Goal: Find specific page/section: Find specific page/section

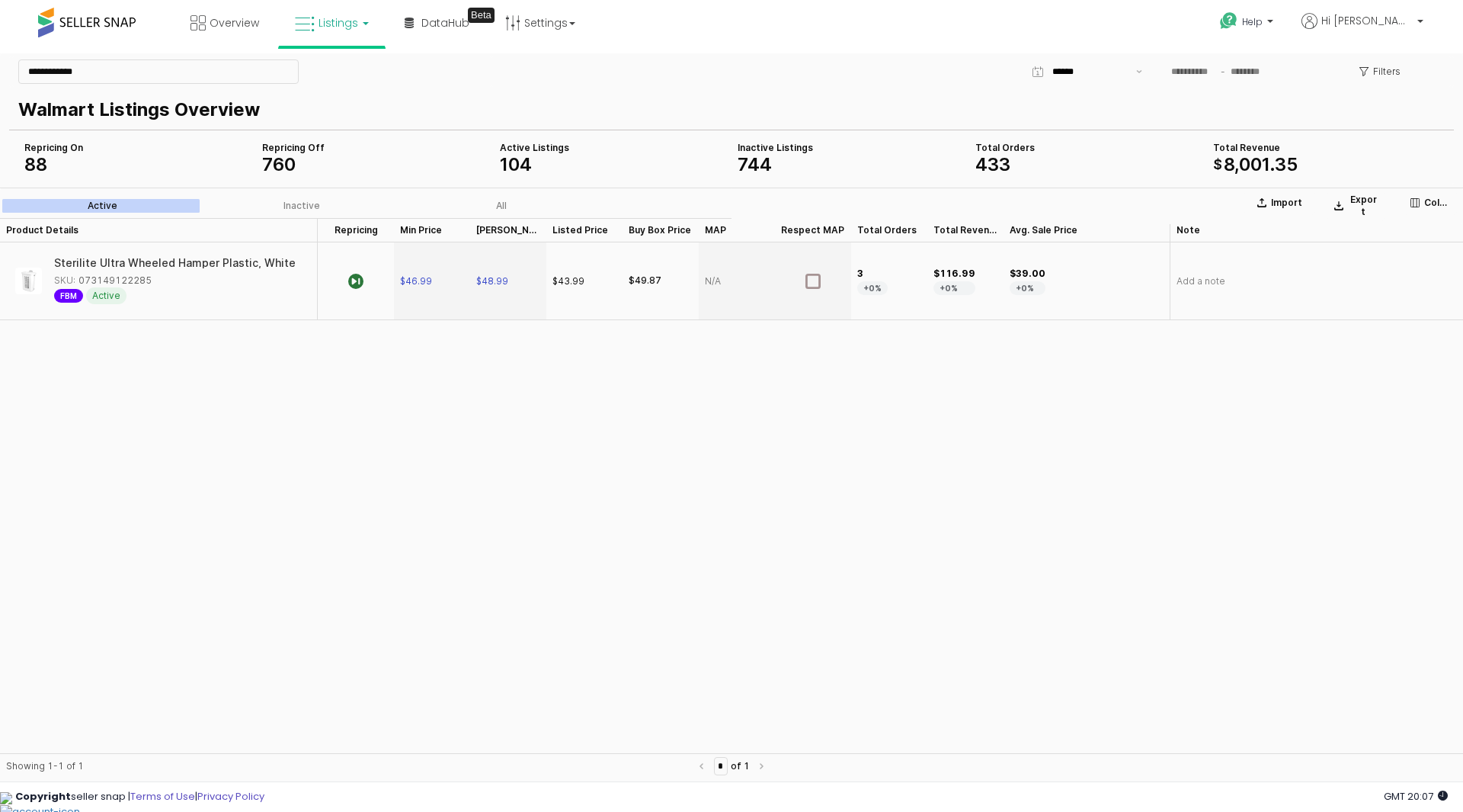
click at [370, 29] on link "Listings" at bounding box center [331, 23] width 97 height 46
click at [347, 77] on icon at bounding box center [343, 76] width 66 height 20
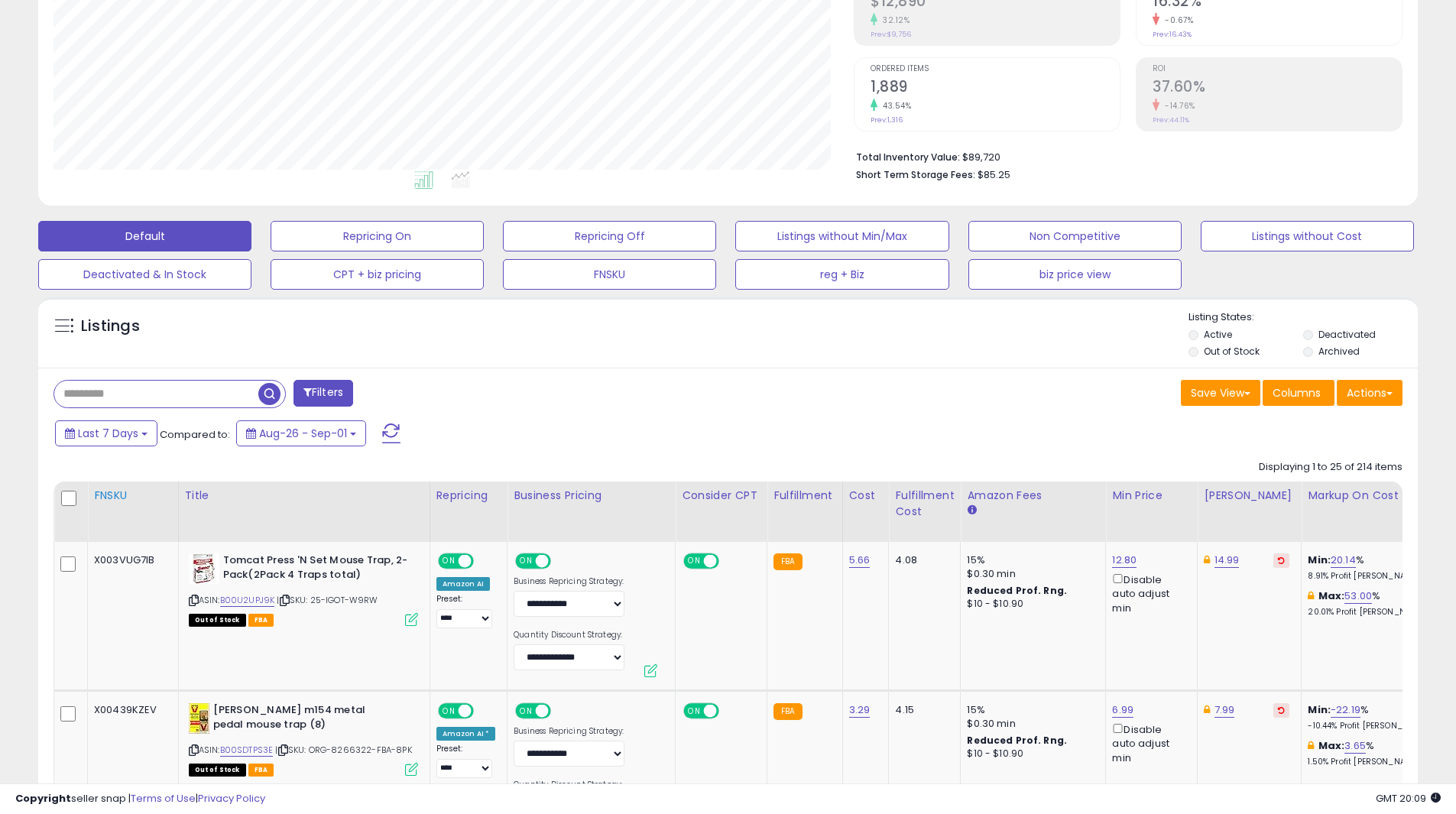
scroll to position [306, 0]
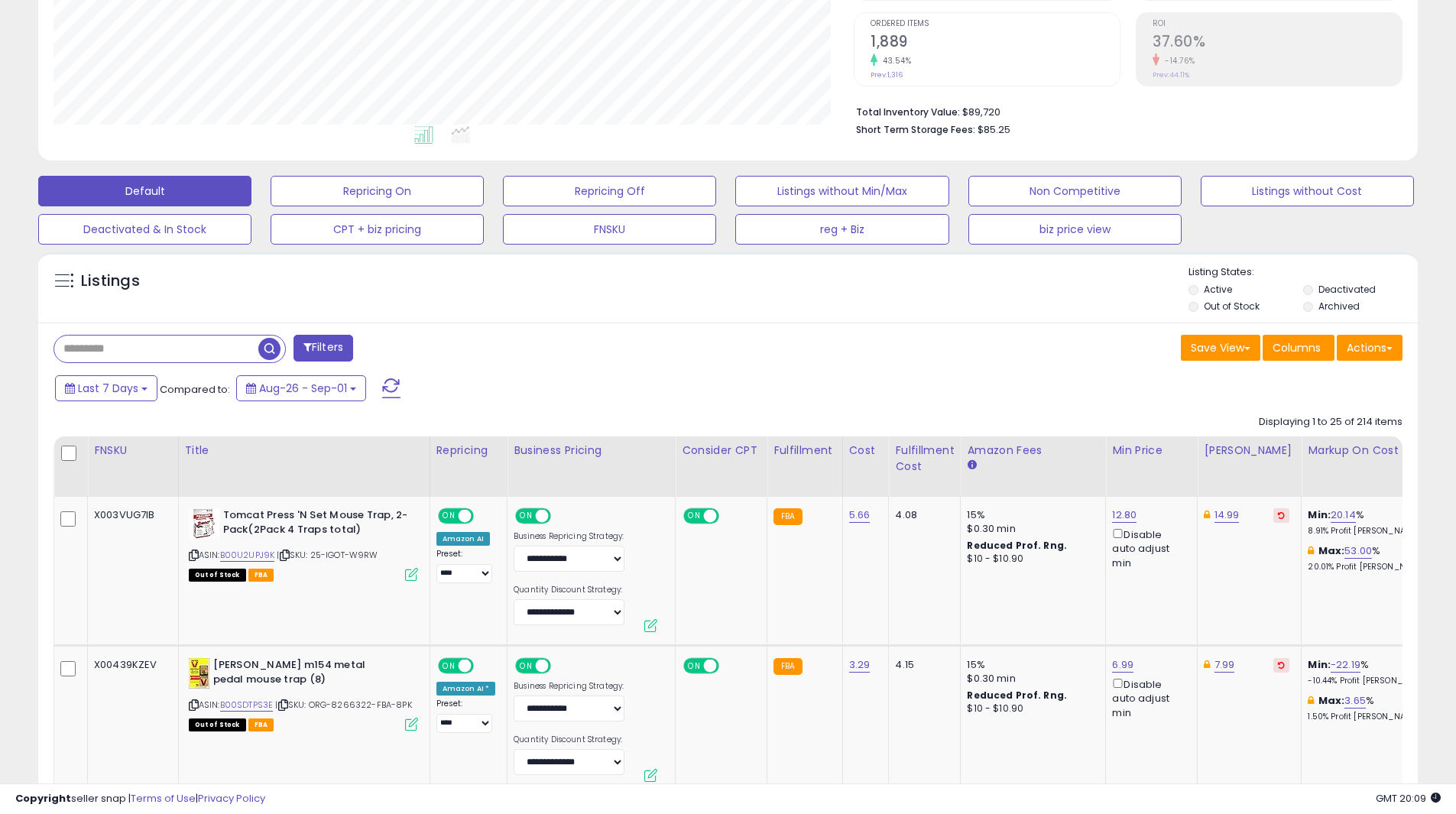
click at [167, 357] on input "text" at bounding box center [156, 348] width 204 height 26
type input "***"
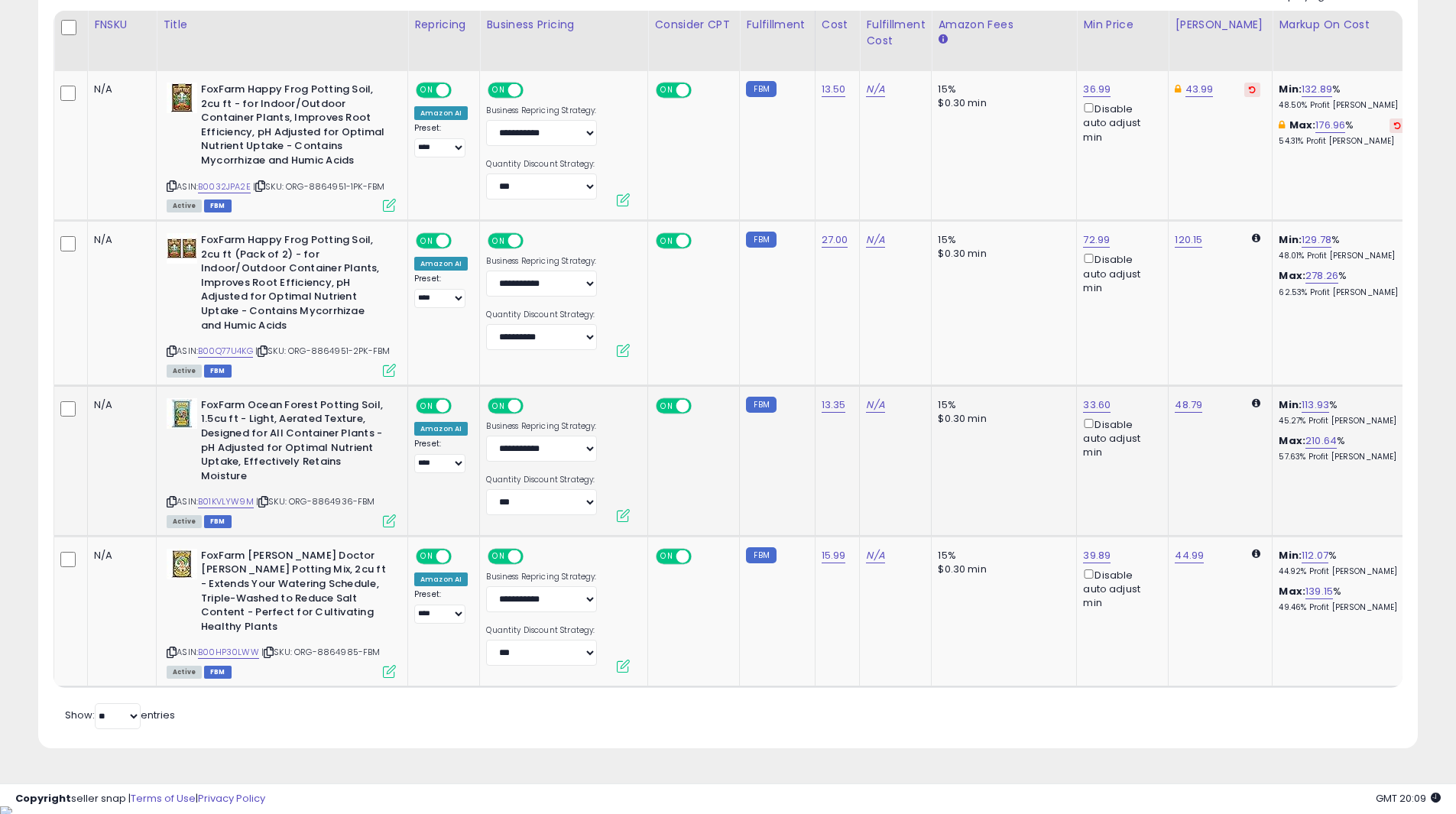
scroll to position [733, 0]
click at [240, 494] on link "B01KVLYW9M" at bounding box center [225, 500] width 56 height 13
click at [172, 496] on icon at bounding box center [171, 499] width 10 height 8
click at [339, 494] on span "| SKU: ORG-8864936-FBM" at bounding box center [315, 499] width 120 height 12
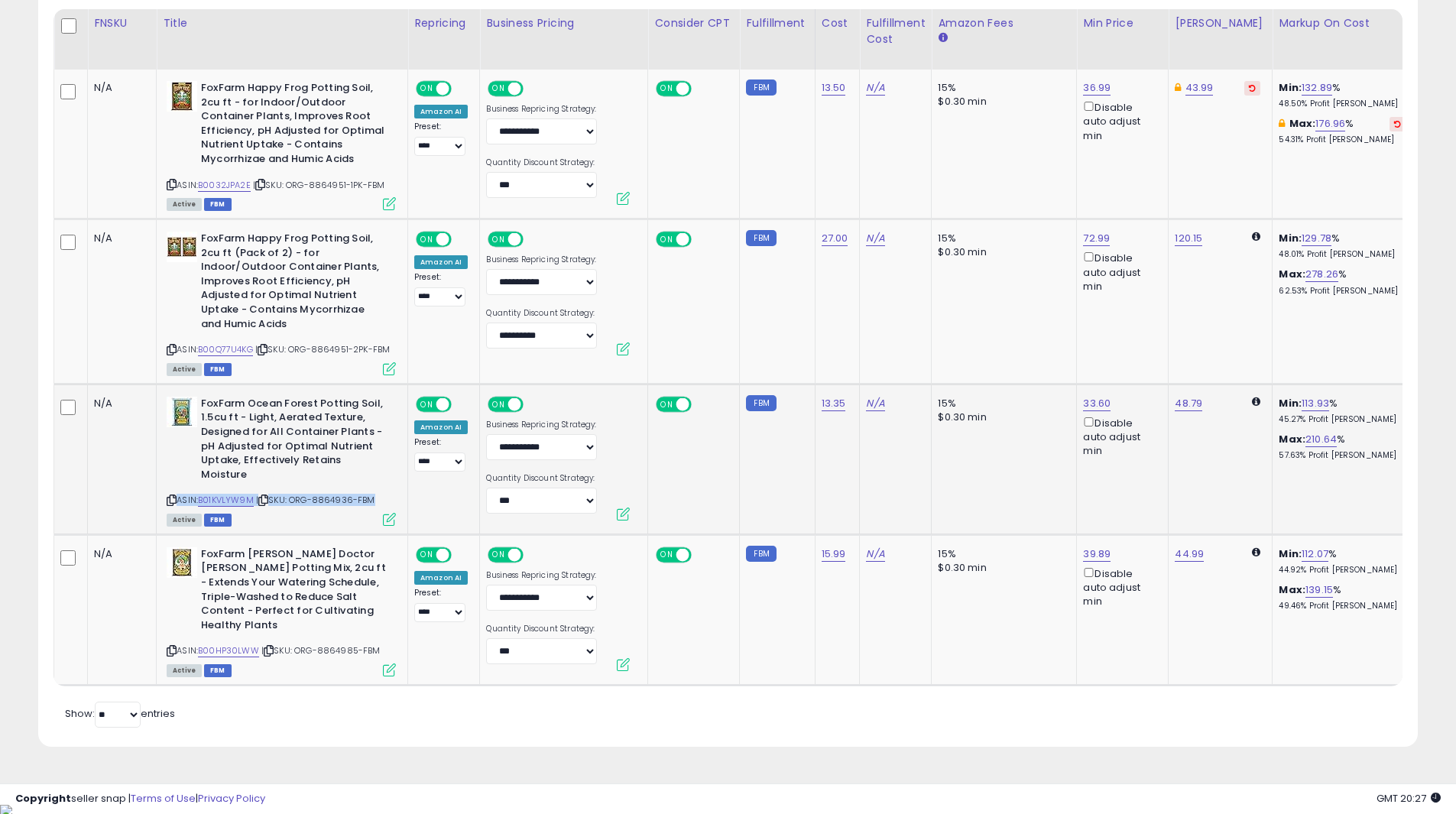
click at [339, 494] on span "| SKU: ORG-8864936-FBM" at bounding box center [315, 499] width 120 height 12
click at [362, 494] on span "| SKU: ORG-8864936-FBM" at bounding box center [315, 499] width 120 height 12
click at [332, 494] on span "| SKU: ORG-8864936-FBM" at bounding box center [315, 499] width 120 height 12
copy span "8864936"
